Goal: Information Seeking & Learning: Learn about a topic

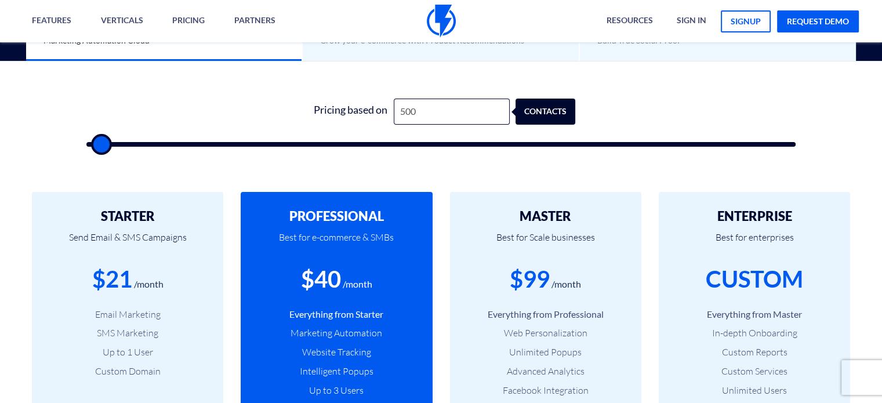
type input "3"
type input "500"
type input "30"
type input "500"
type input "300"
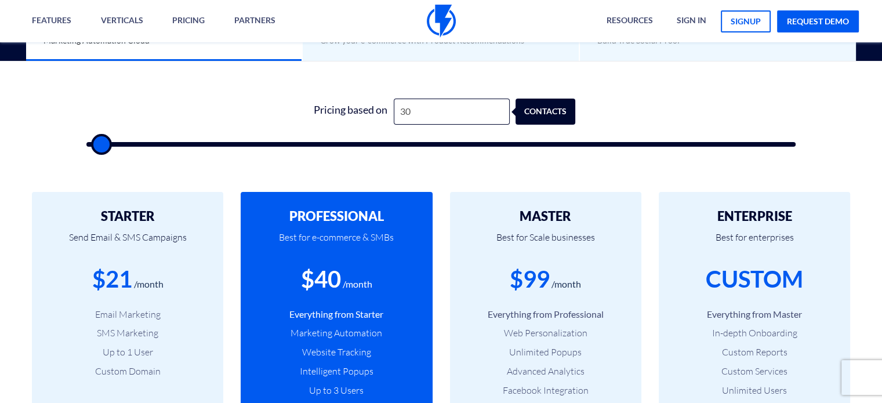
type input "500"
type input "3,000"
type input "3000"
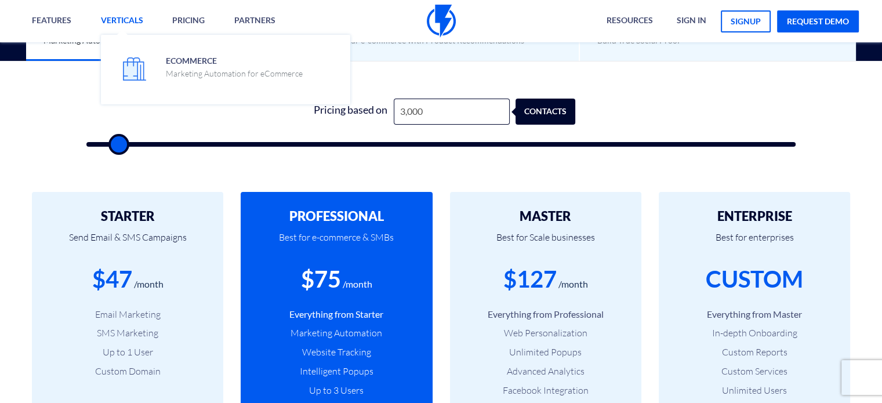
type input "3,000"
